Goal: Information Seeking & Learning: Learn about a topic

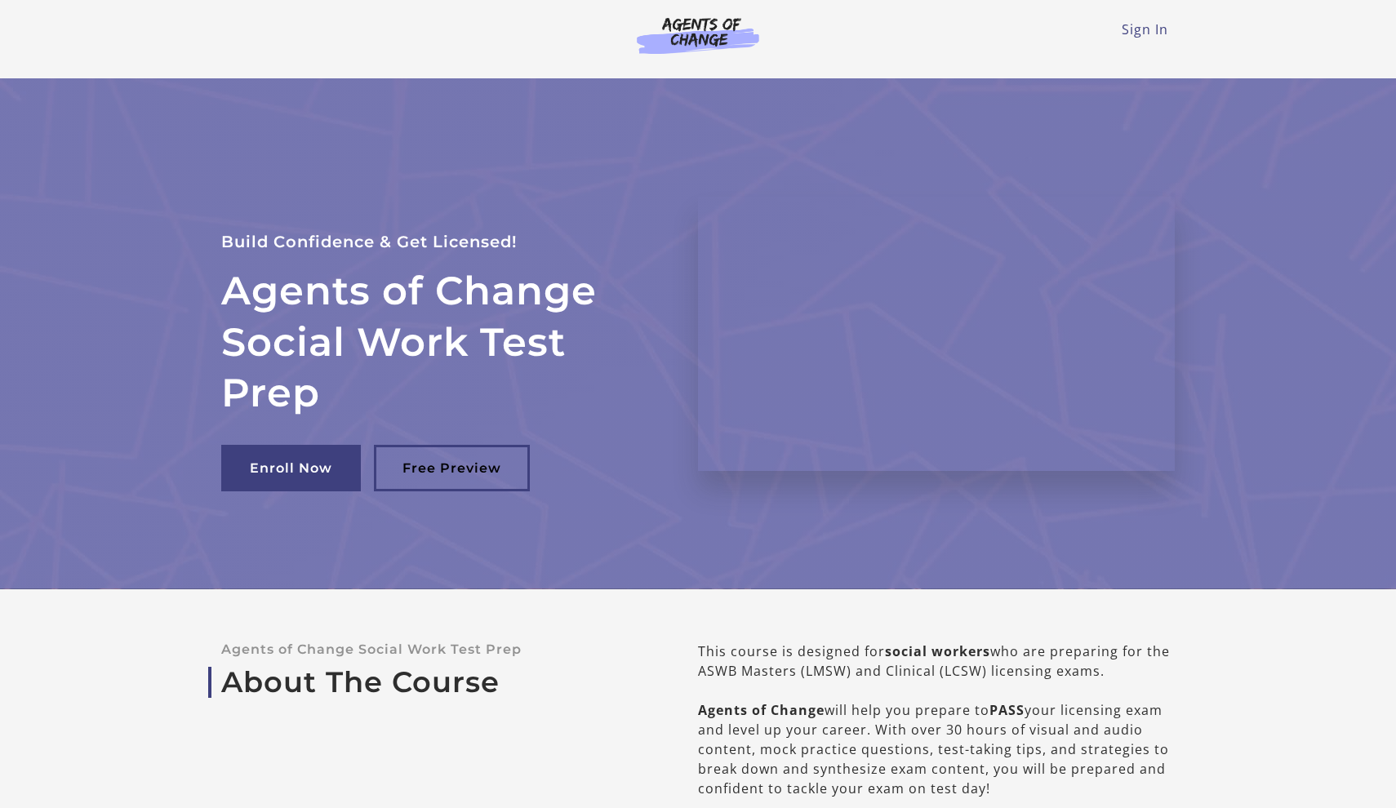
click at [1184, 24] on div "Sign In Toggle menu Menu Sign In" at bounding box center [698, 39] width 980 height 78
click at [1167, 24] on link "Sign In" at bounding box center [1145, 29] width 47 height 18
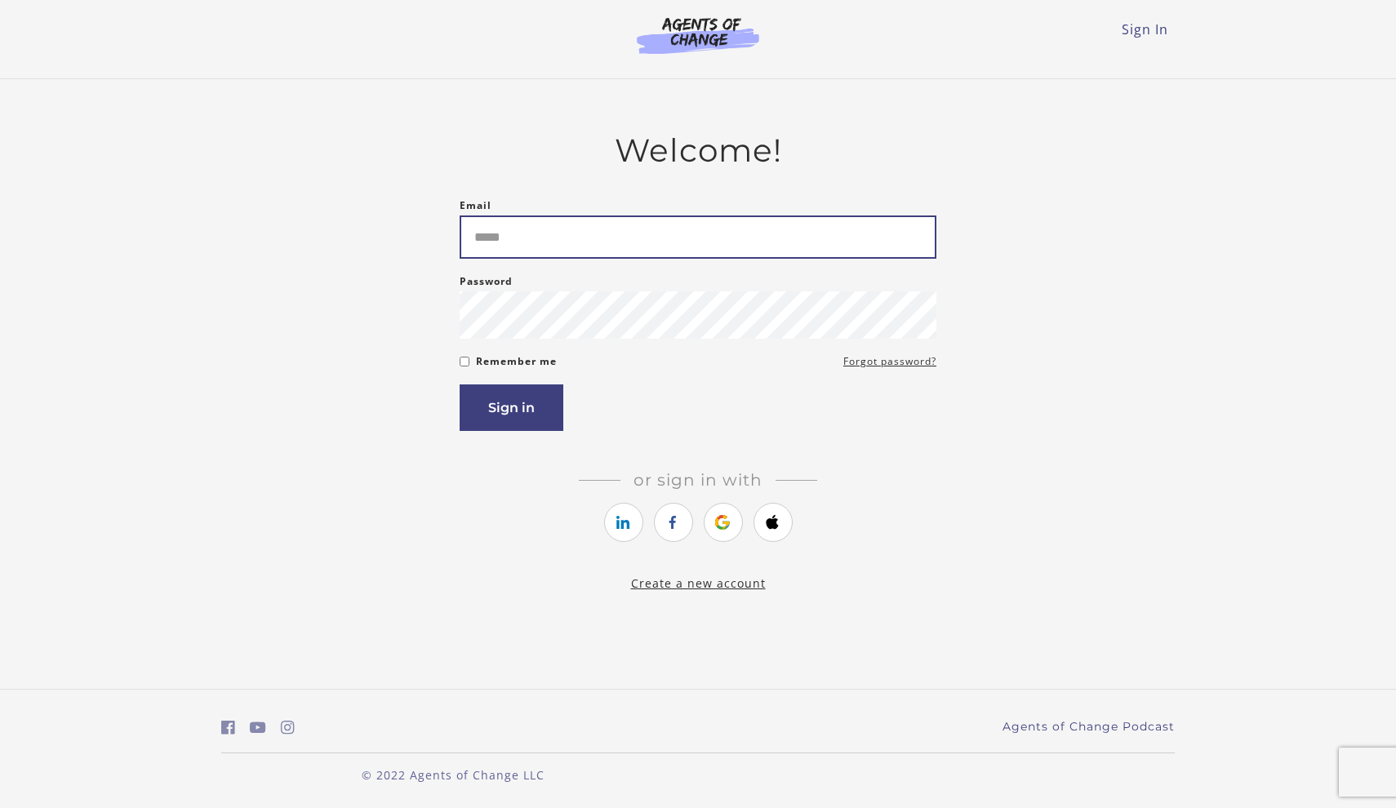
type input "**********"
click at [518, 399] on button "Sign in" at bounding box center [512, 408] width 104 height 47
click at [568, 224] on input "**********" at bounding box center [698, 237] width 477 height 43
click at [521, 407] on button "Sign in" at bounding box center [512, 408] width 104 height 47
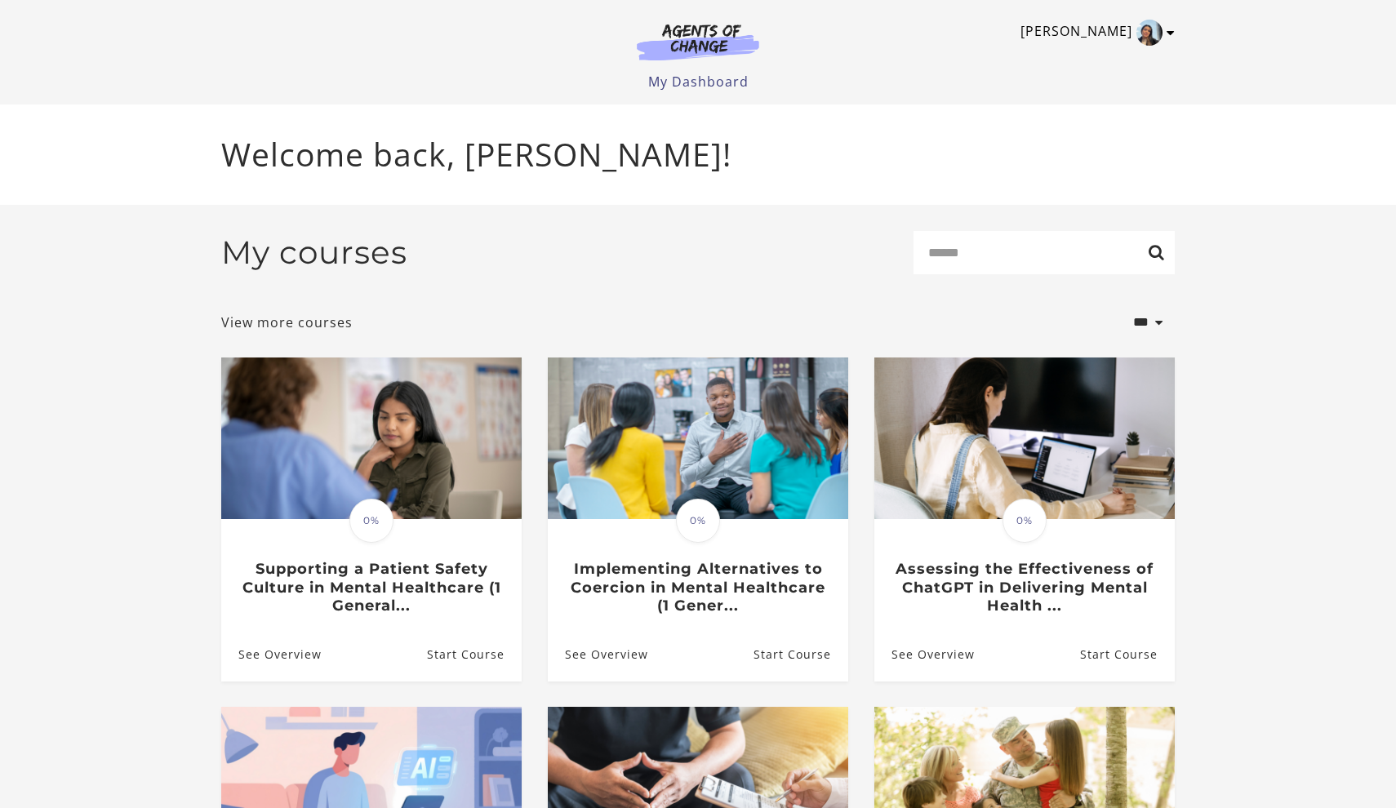
click at [1133, 34] on link "[PERSON_NAME]" at bounding box center [1094, 33] width 146 height 26
click at [951, 274] on input "Search" at bounding box center [1044, 252] width 261 height 43
type input "****"
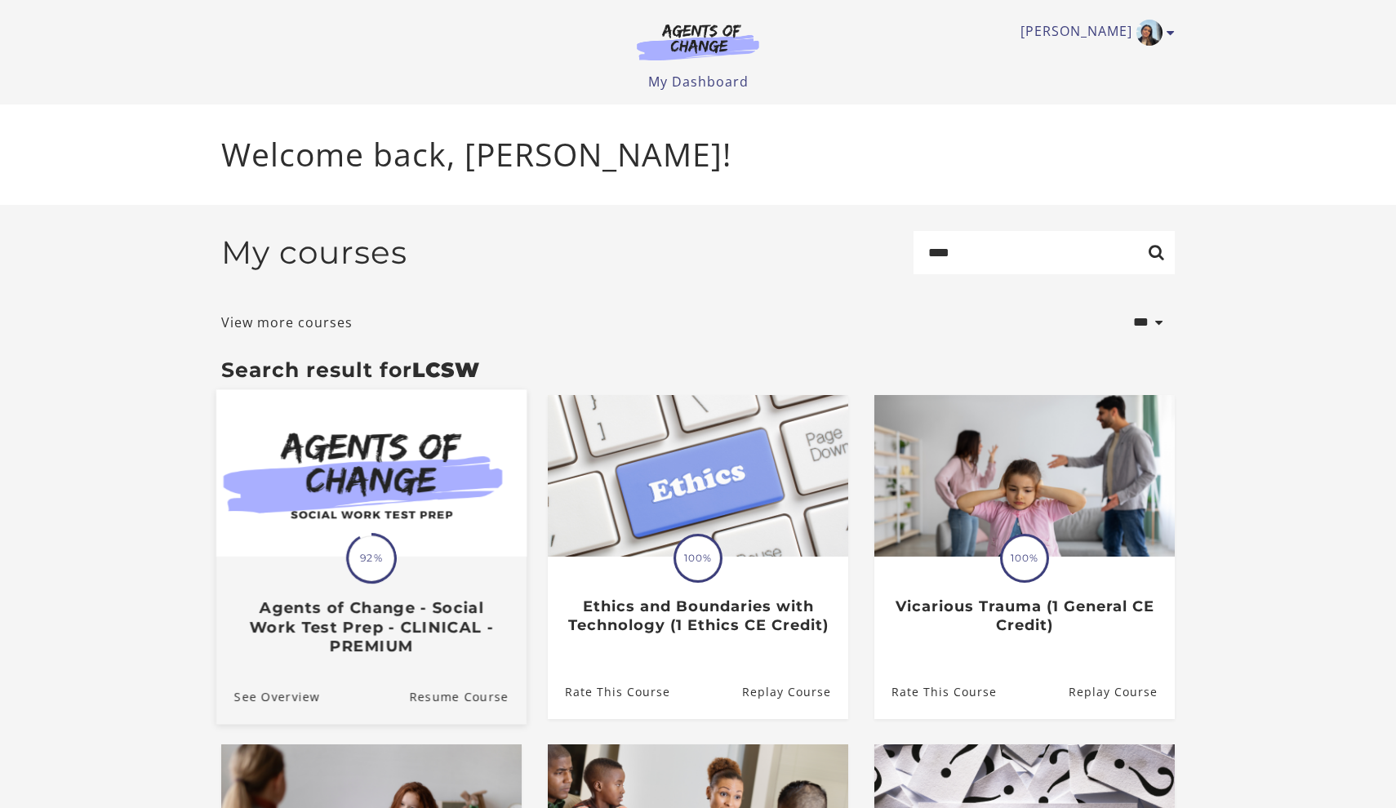
click at [355, 488] on img at bounding box center [371, 473] width 310 height 167
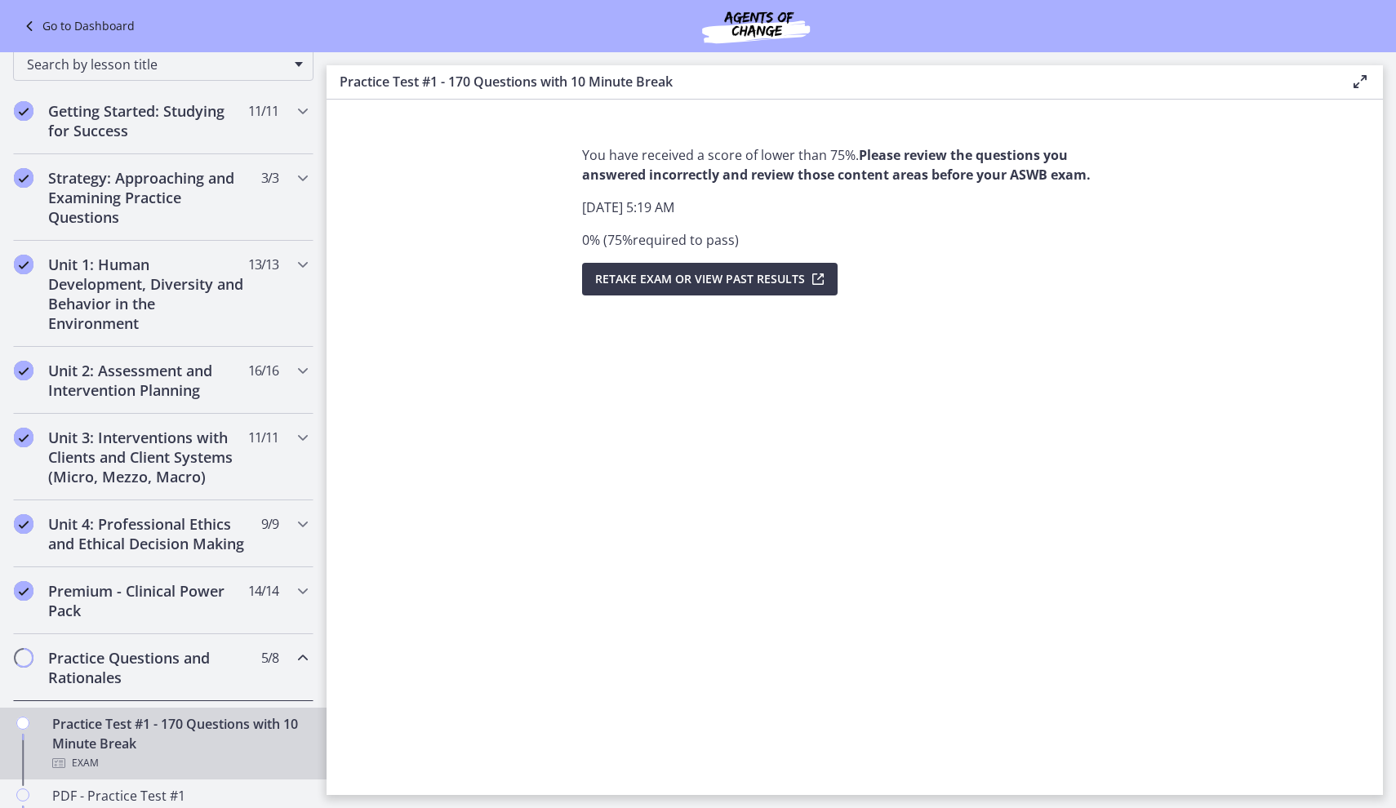
scroll to position [200, 0]
click at [302, 266] on icon "Chapters" at bounding box center [303, 266] width 20 height 20
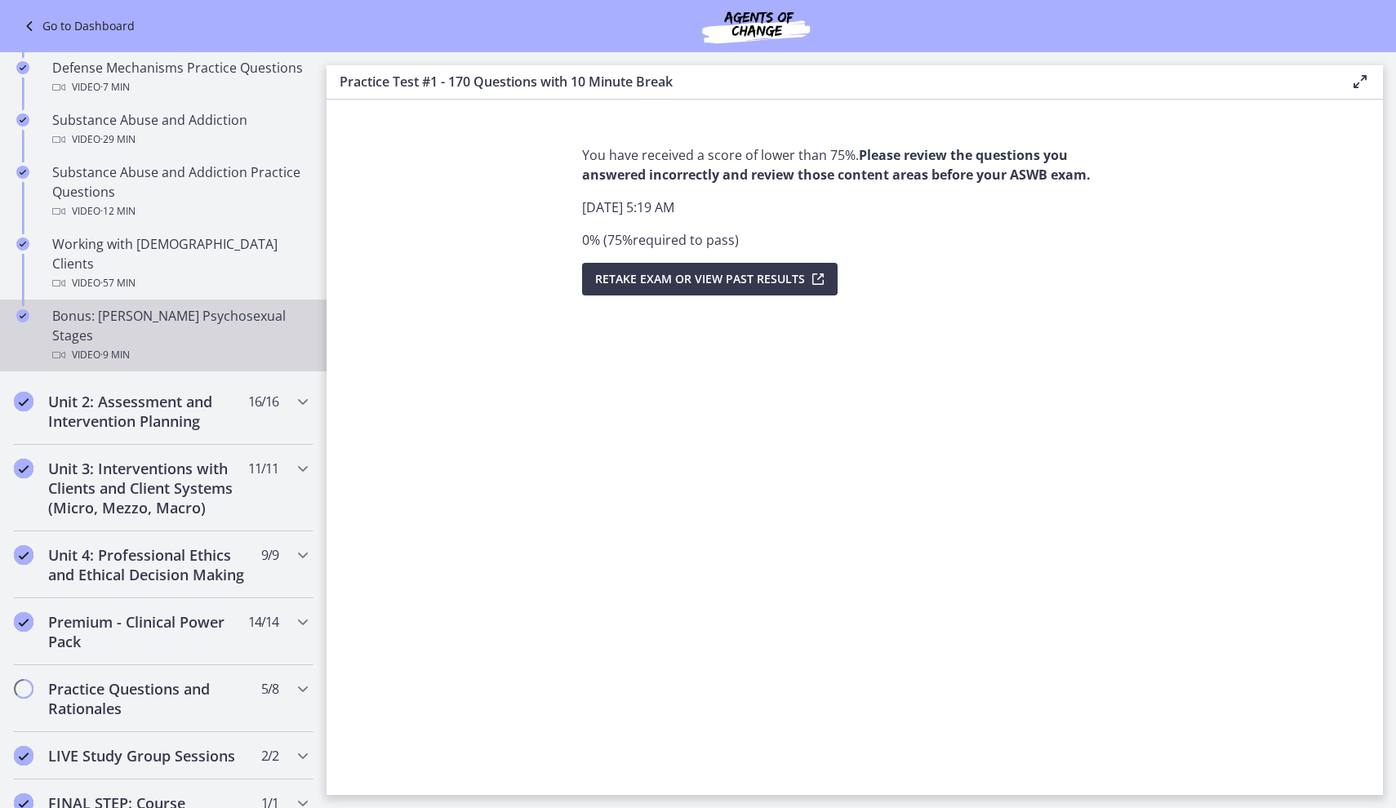
scroll to position [1001, 0]
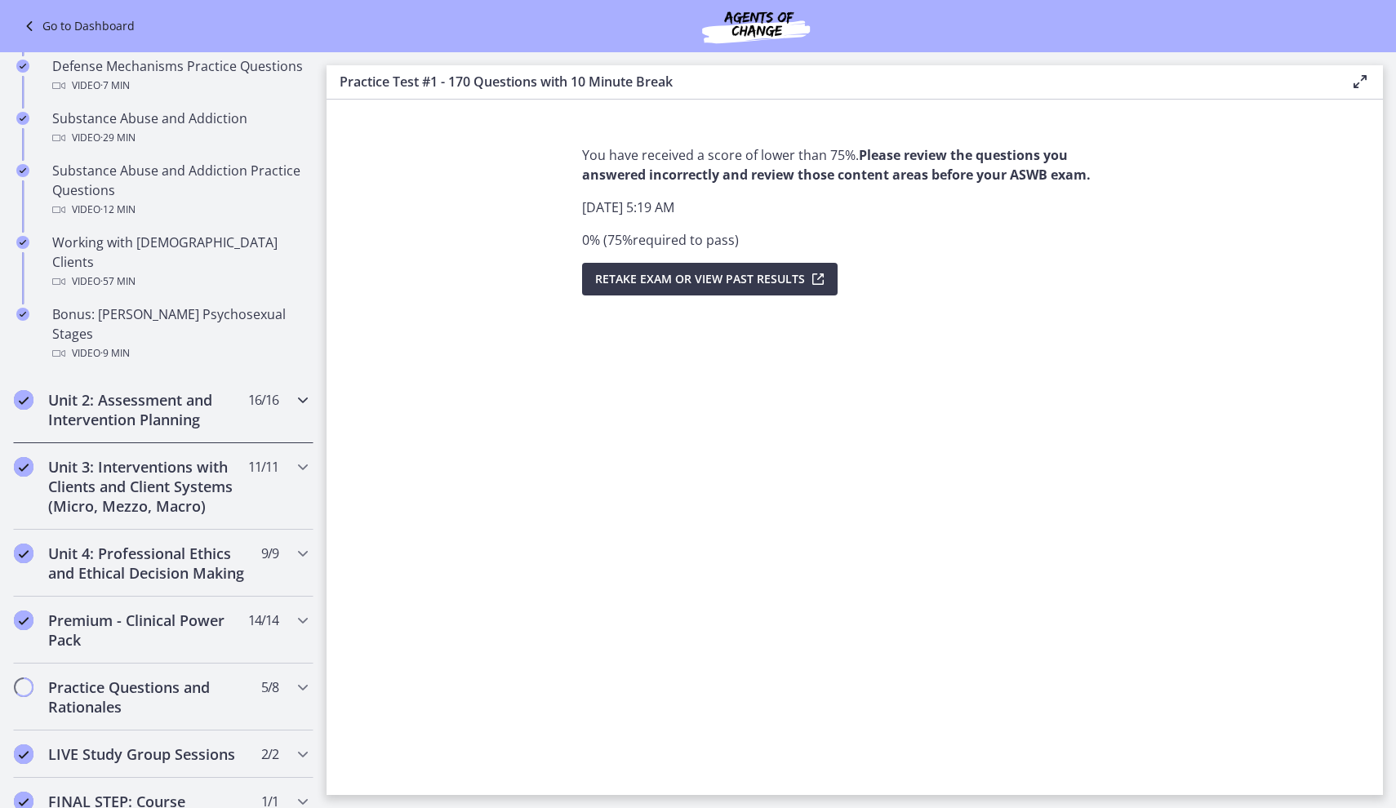
click at [292, 376] on div "Unit 2: Assessment and Intervention Planning 16 / 16 Completed" at bounding box center [163, 409] width 300 height 67
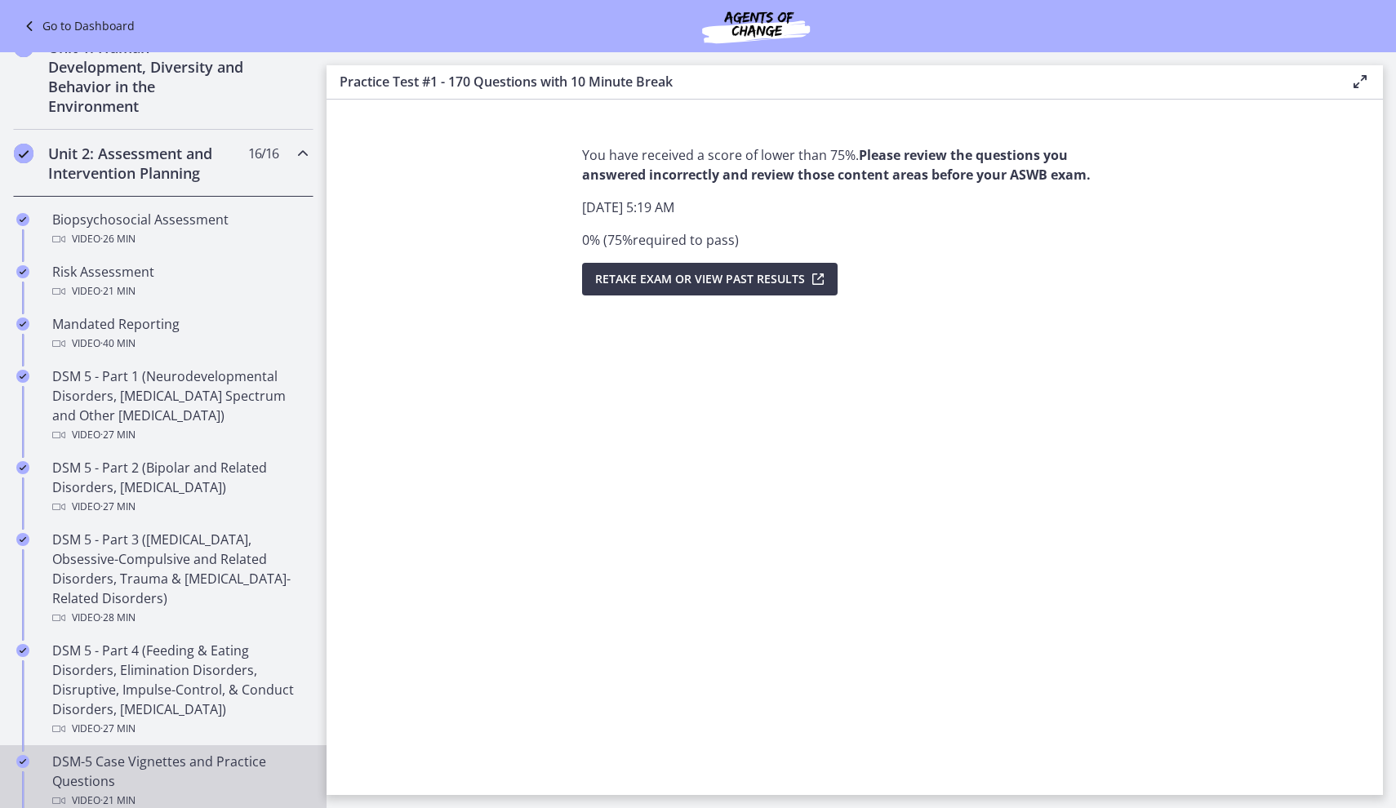
scroll to position [412, 0]
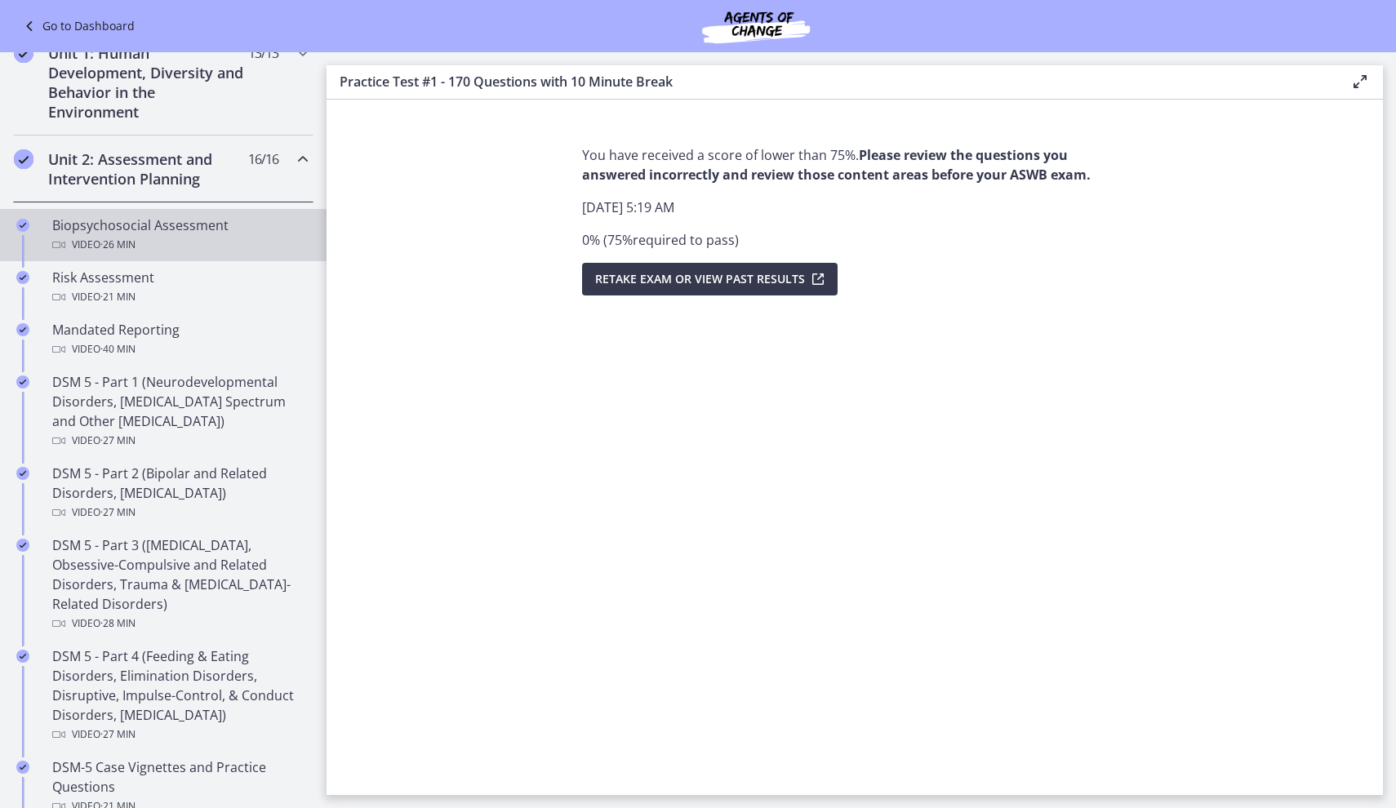
click at [233, 229] on div "Biopsychosocial Assessment Video · 26 min" at bounding box center [179, 235] width 255 height 39
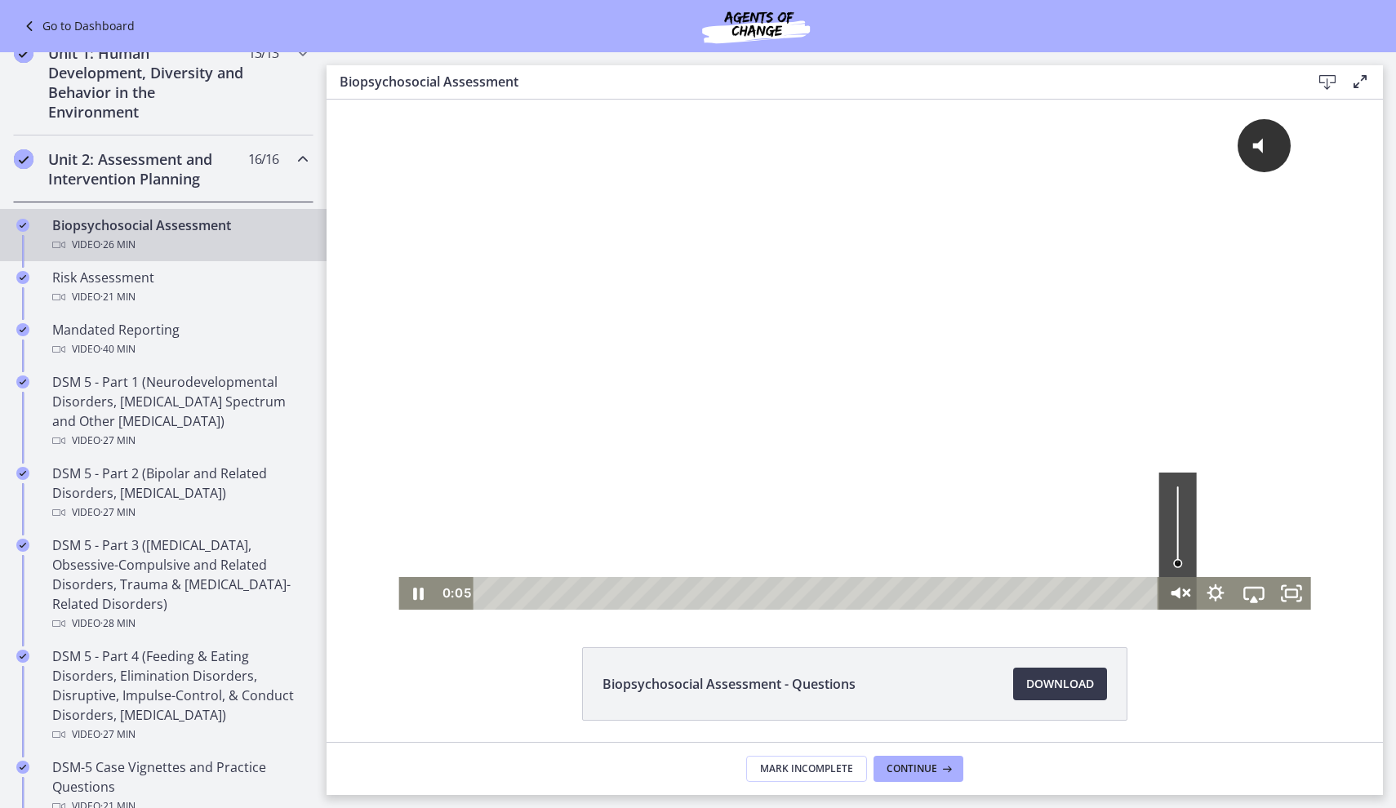
click at [1183, 585] on icon "Unmute" at bounding box center [1178, 593] width 46 height 39
click at [461, 588] on div "0:00 0:00" at bounding box center [798, 593] width 723 height 33
click at [928, 310] on div at bounding box center [854, 355] width 912 height 510
click at [496, 406] on div at bounding box center [854, 355] width 912 height 510
click at [530, 362] on div at bounding box center [854, 355] width 912 height 510
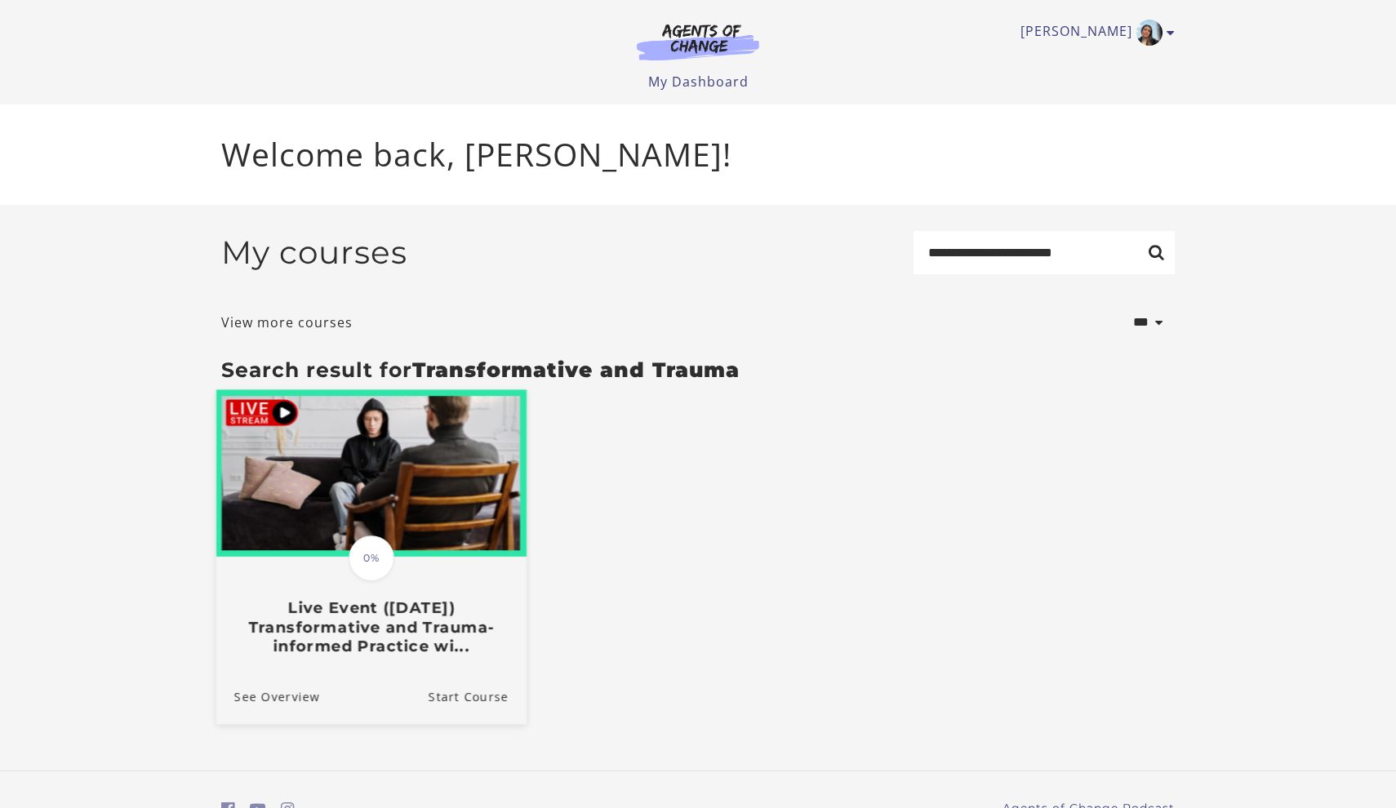
click at [397, 559] on div at bounding box center [371, 474] width 310 height 169
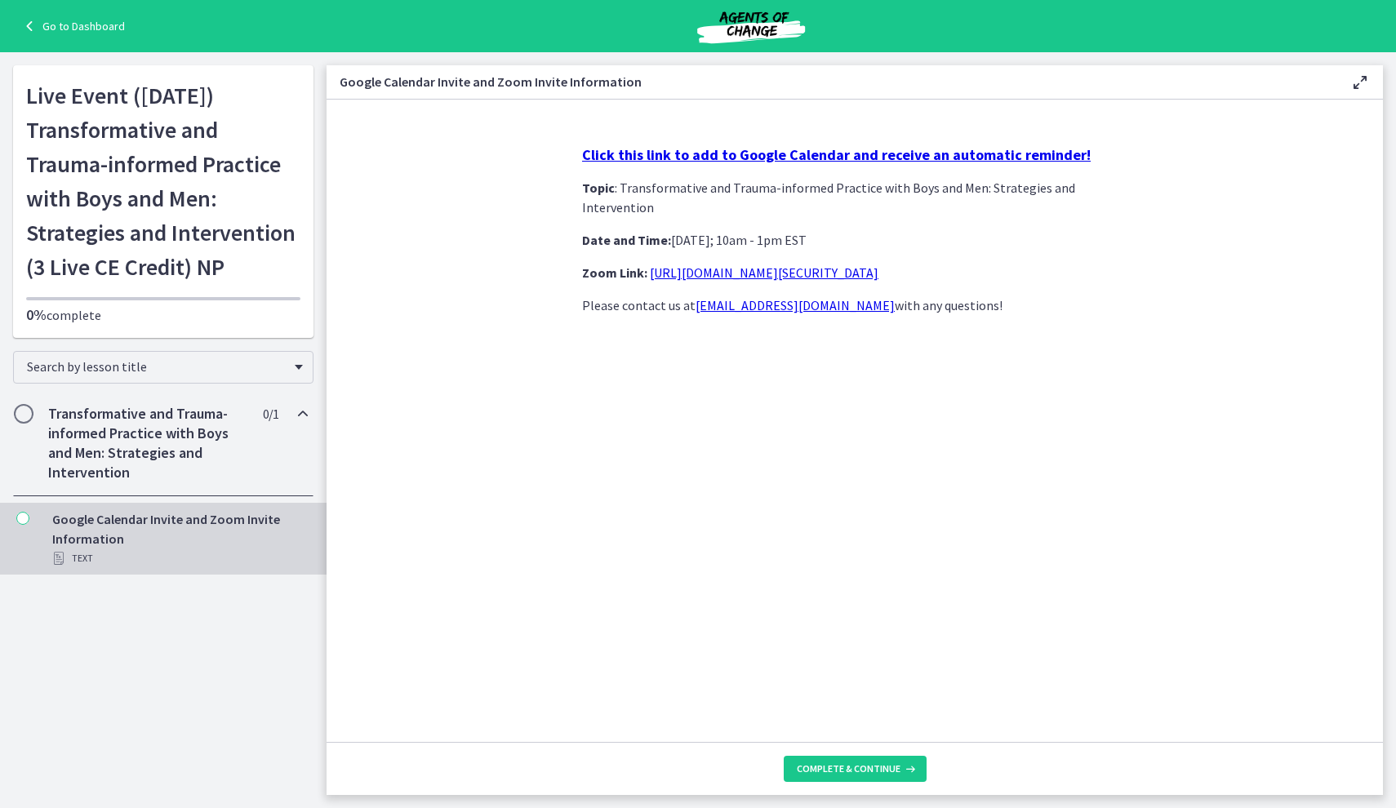
click at [842, 155] on strong "Click this link to add to Google Calendar and receive an automatic reminder!" at bounding box center [836, 154] width 509 height 19
click at [46, 38] on div "Go to Dashboard" at bounding box center [698, 26] width 1396 height 52
click at [60, 31] on link "Go to Dashboard" at bounding box center [72, 26] width 105 height 20
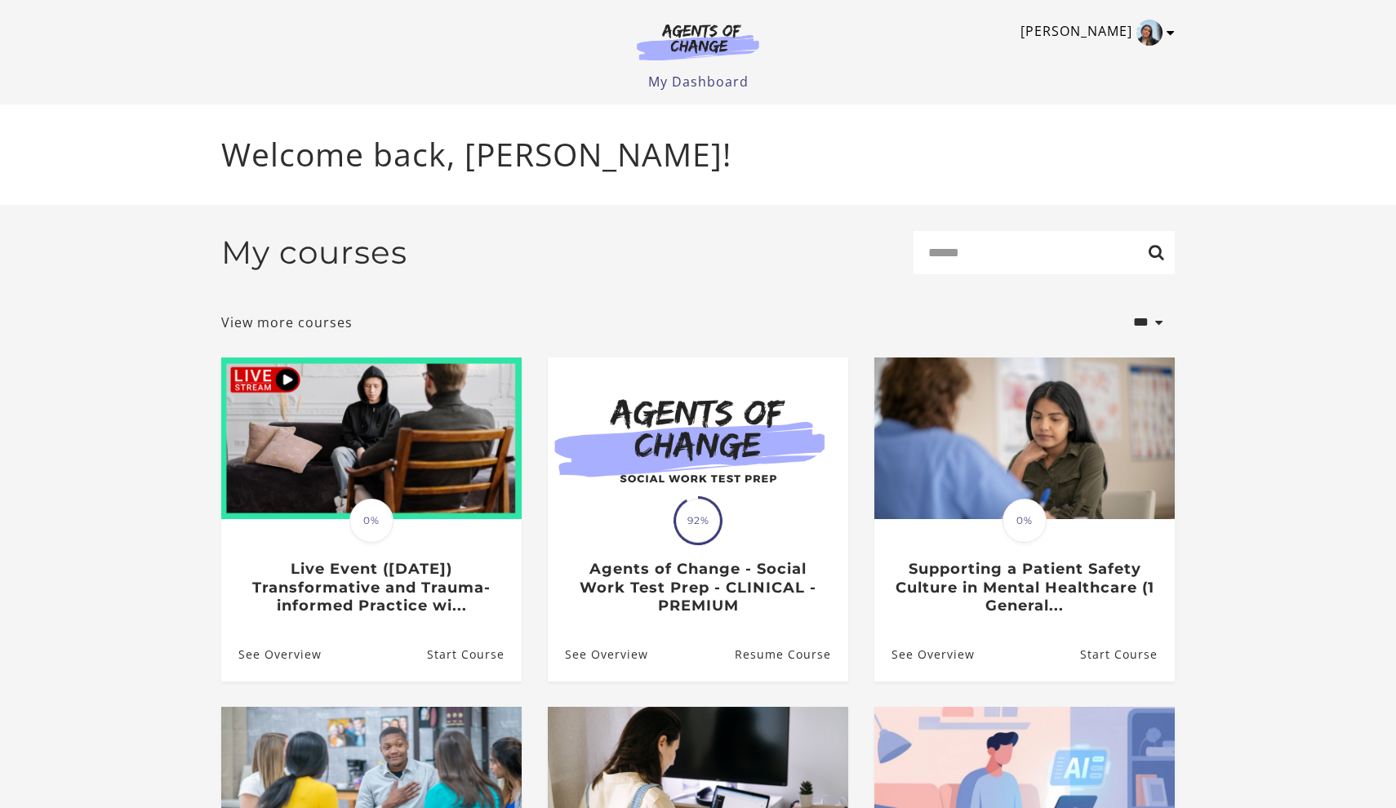
click at [1137, 38] on link "[PERSON_NAME]" at bounding box center [1094, 33] width 146 height 26
click at [1108, 69] on link "My Account" at bounding box center [1107, 60] width 144 height 28
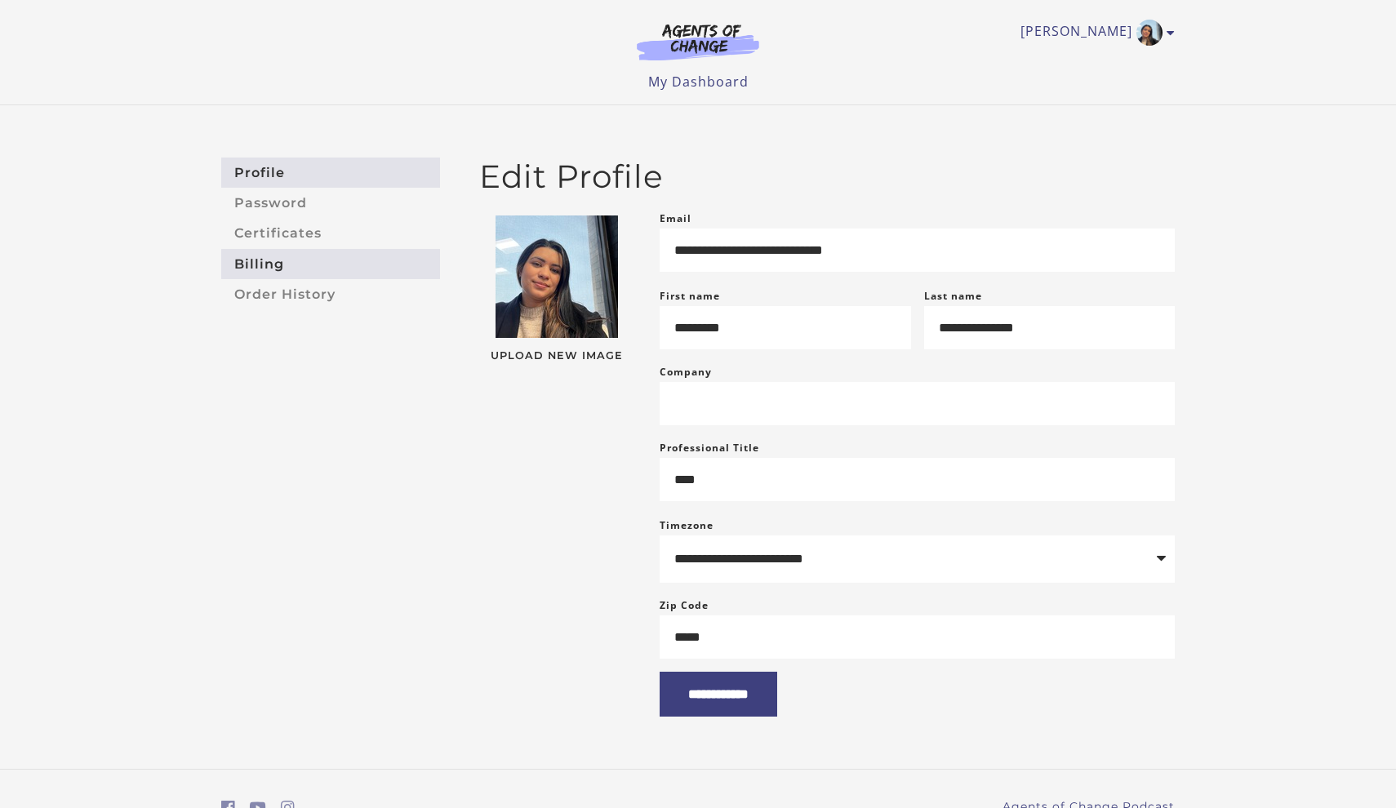
click at [251, 265] on link "Billing" at bounding box center [330, 264] width 219 height 30
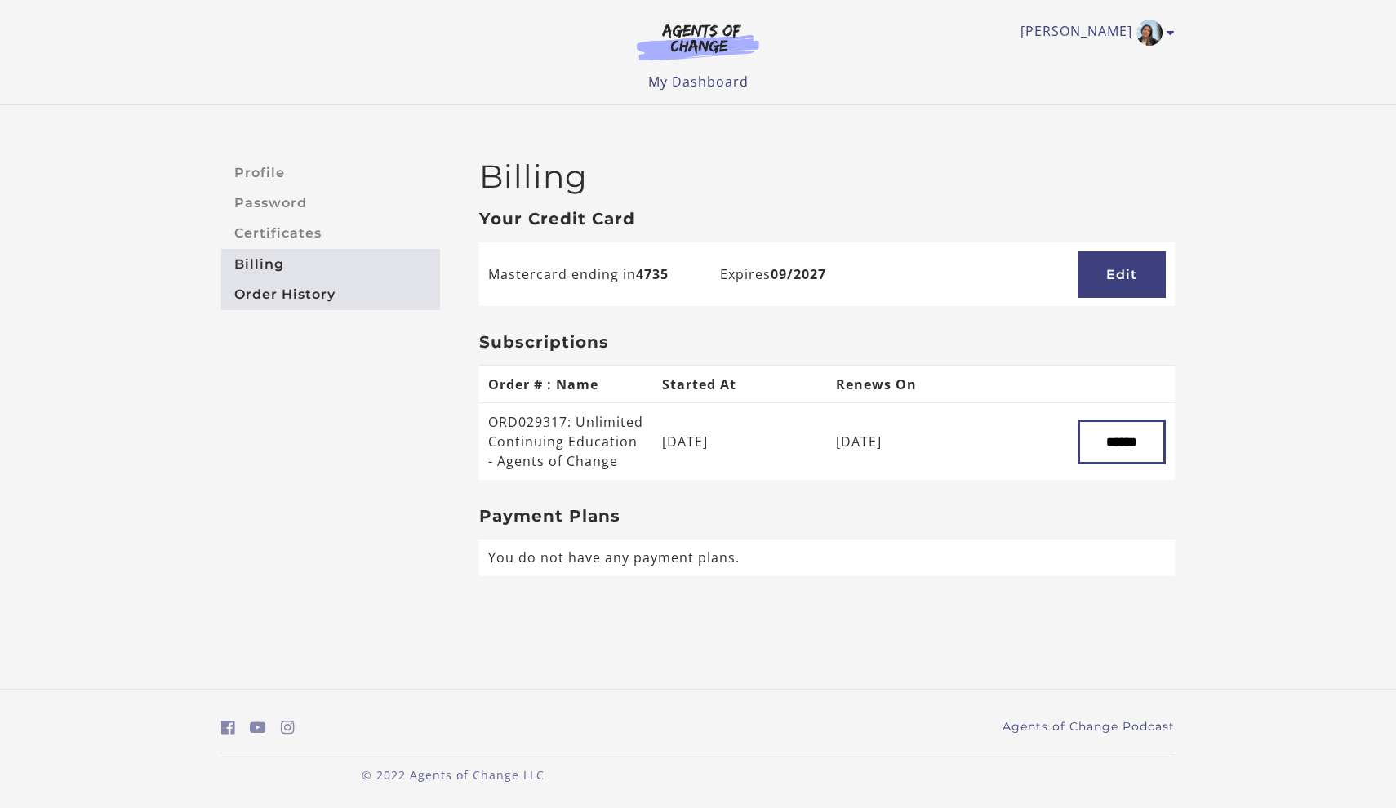
click at [397, 300] on link "Order History" at bounding box center [330, 294] width 219 height 30
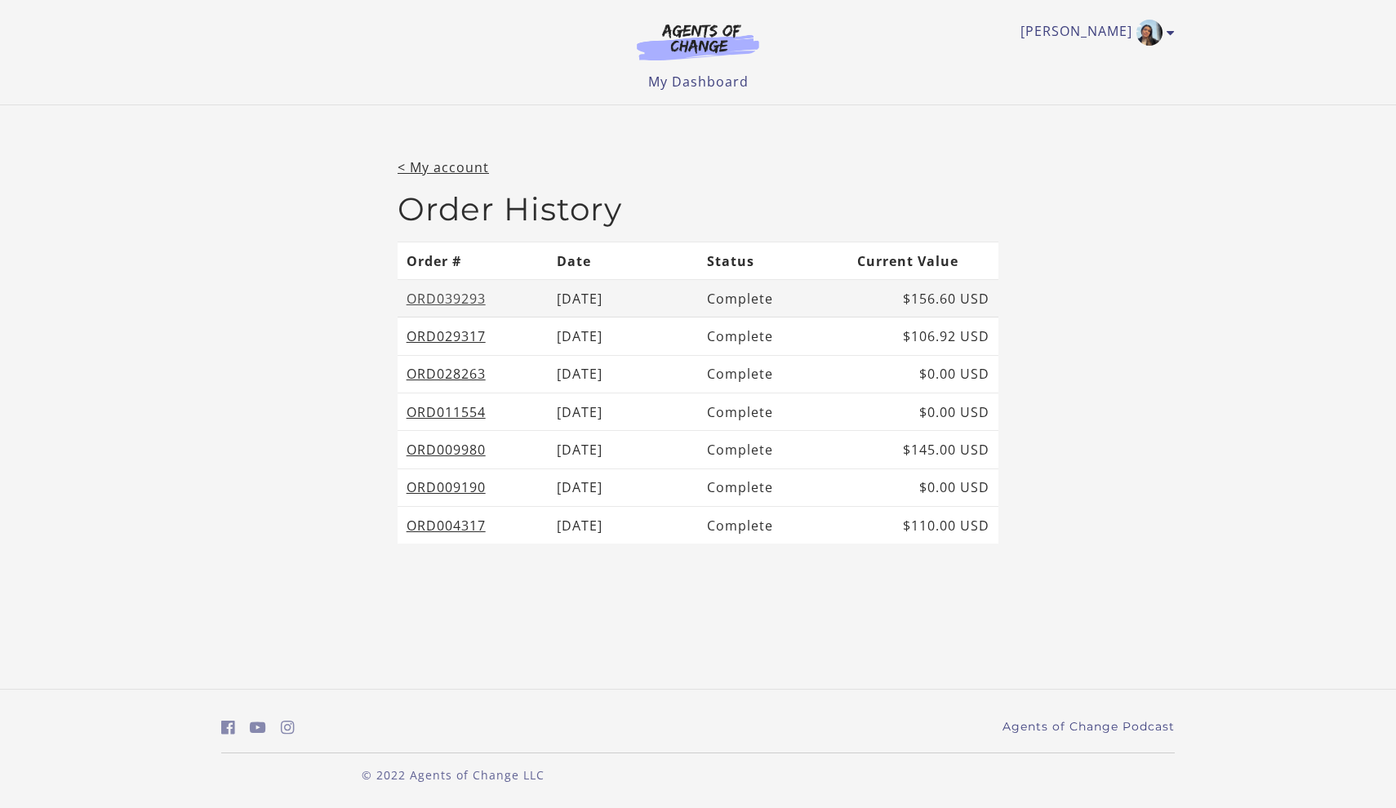
click at [425, 297] on link "ORD039293" at bounding box center [446, 299] width 79 height 18
